Goal: Information Seeking & Learning: Find specific page/section

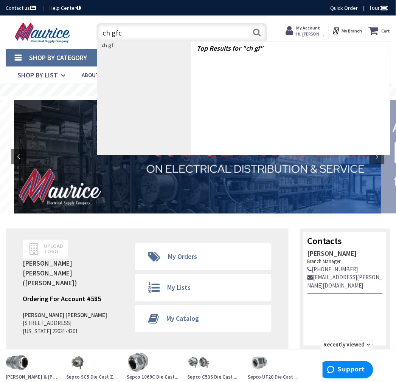
type input "ch gfci"
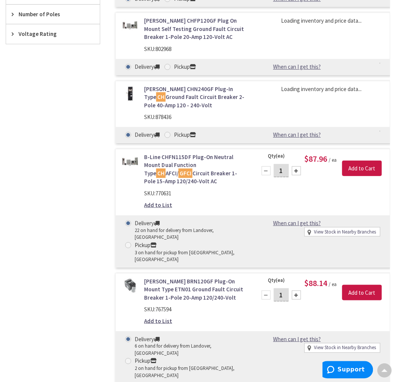
click at [179, 93] on link "Eaton CHN240GF Plug-In Type CH Ground Fault Circuit Breaker 2-Pole 40-Amp 120 -…" at bounding box center [195, 97] width 103 height 24
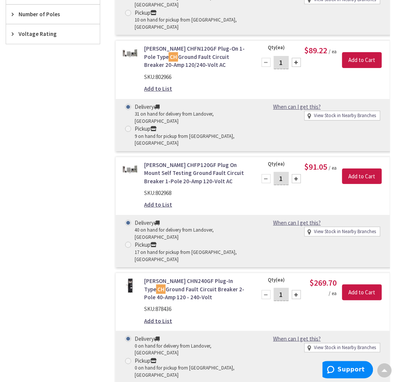
click at [184, 277] on link "Eaton CHN240GF Plug-In Type CH Ground Fault Circuit Breaker 2-Pole 40-Amp 120 -…" at bounding box center [195, 289] width 103 height 24
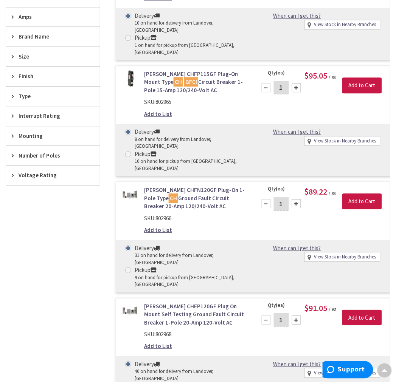
scroll to position [168, 0]
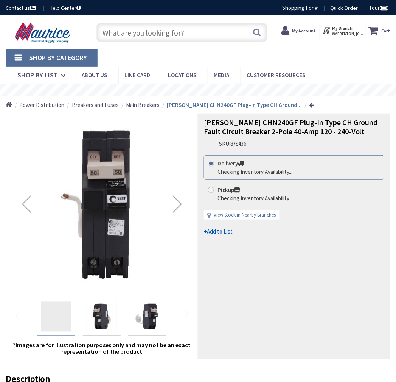
click at [240, 123] on span "Eaton CHN240GF Plug-In Type CH Ground Fault Circuit Breaker 2-Pole 40-Amp 120 -…" at bounding box center [291, 127] width 174 height 19
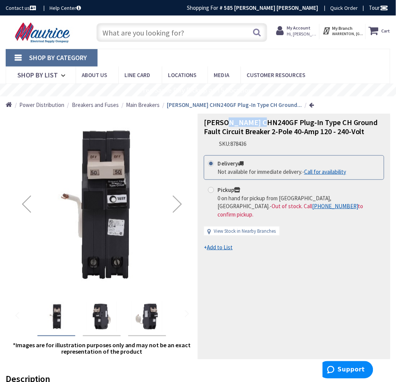
copy span "CHN240GF"
click at [144, 33] on input "text" at bounding box center [181, 32] width 171 height 19
paste input "CHN240GF"
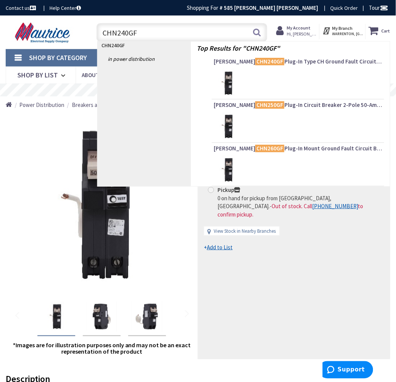
click at [125, 32] on input "CHN240GF" at bounding box center [181, 32] width 171 height 19
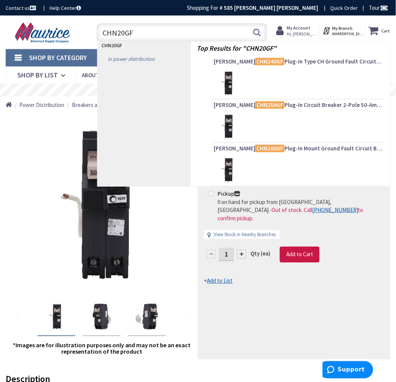
type input "CHN230GF"
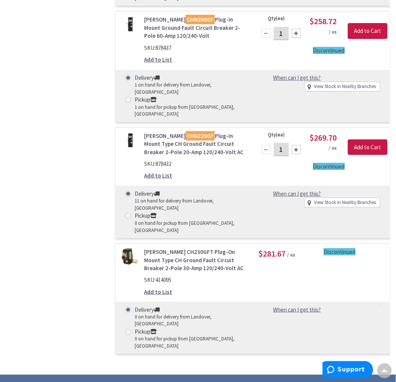
scroll to position [462, 0]
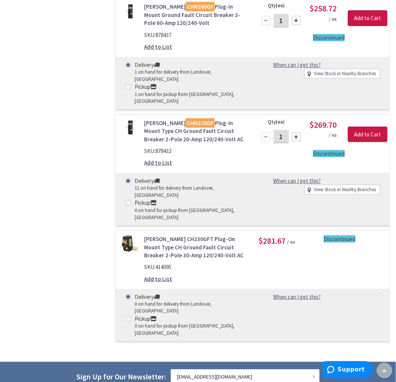
click at [185, 235] on link "[PERSON_NAME] CH230GFT Plug-On Mount Type CH Ground Fault Circuit Breaker 2-Pol…" at bounding box center [195, 247] width 103 height 24
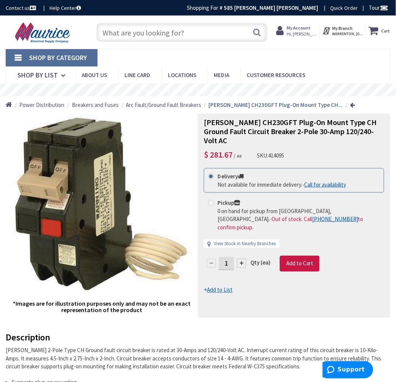
click at [100, 106] on span "Breakers and Fuses" at bounding box center [95, 104] width 47 height 7
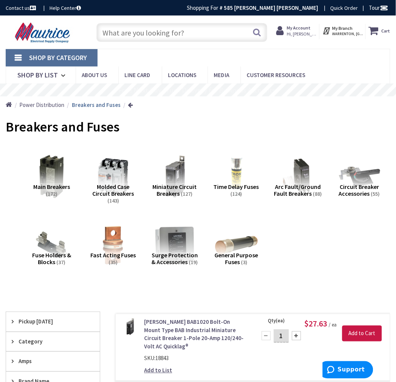
click at [301, 183] on span "Arc Fault/Ground Fault Breakers" at bounding box center [297, 190] width 47 height 14
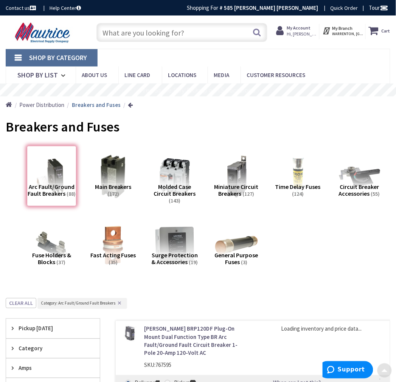
scroll to position [299, 0]
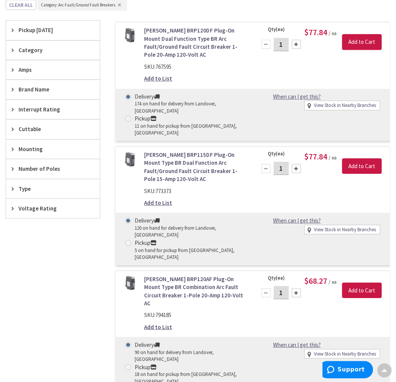
click at [25, 71] on span "Amps" at bounding box center [50, 70] width 62 height 8
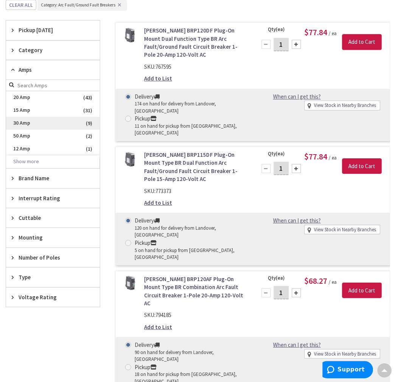
click at [23, 126] on span "30 Amp" at bounding box center [53, 123] width 94 height 13
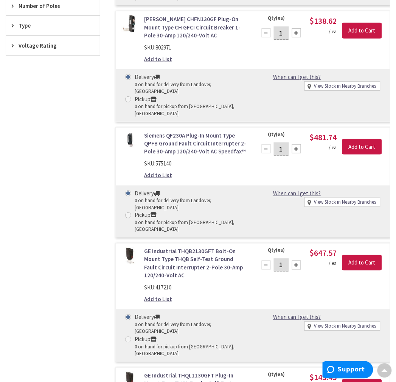
scroll to position [425, 0]
